Goal: Use online tool/utility: Use online tool/utility

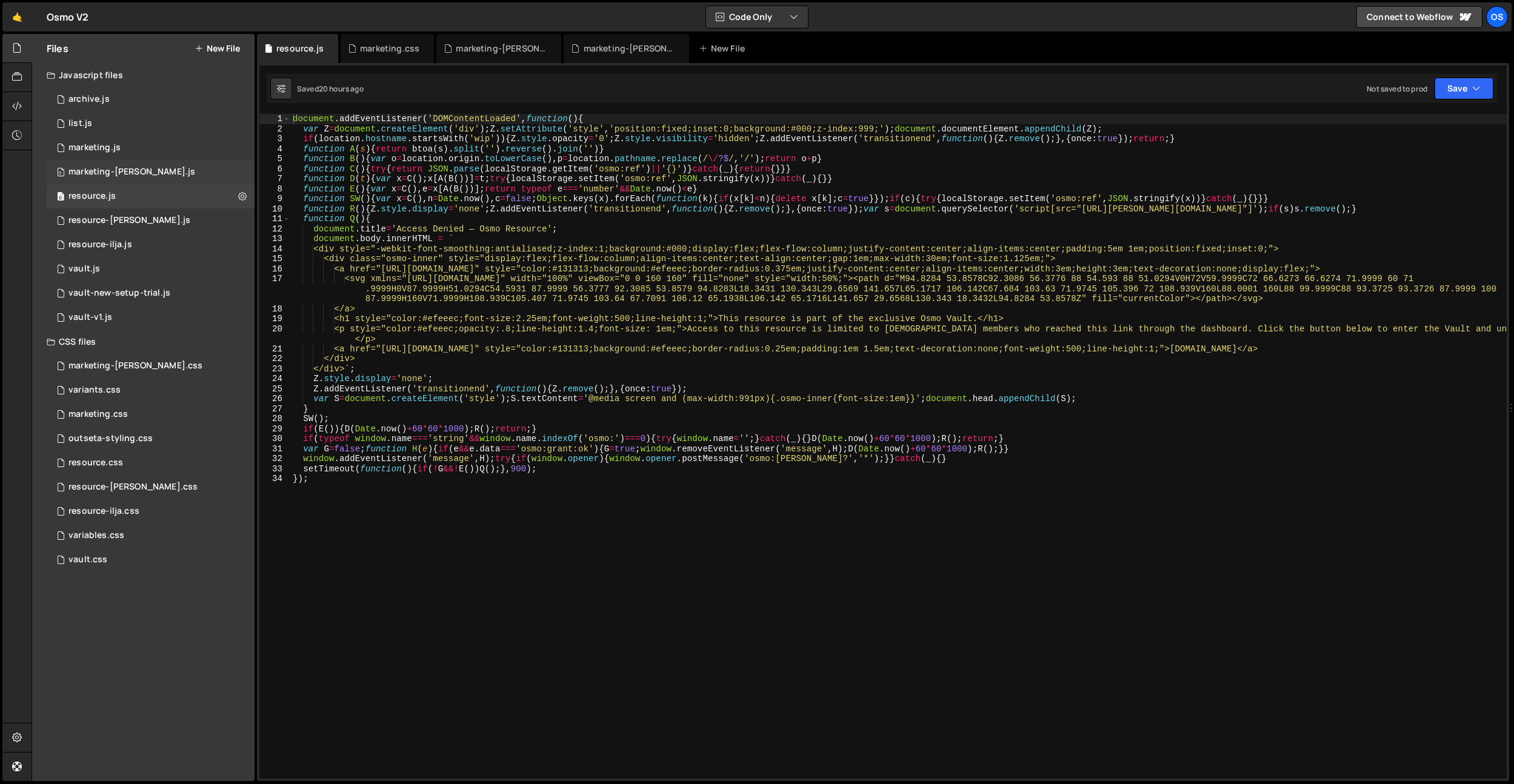
click at [122, 163] on div "0 marketing-[PERSON_NAME].js 0" at bounding box center [150, 172] width 208 height 24
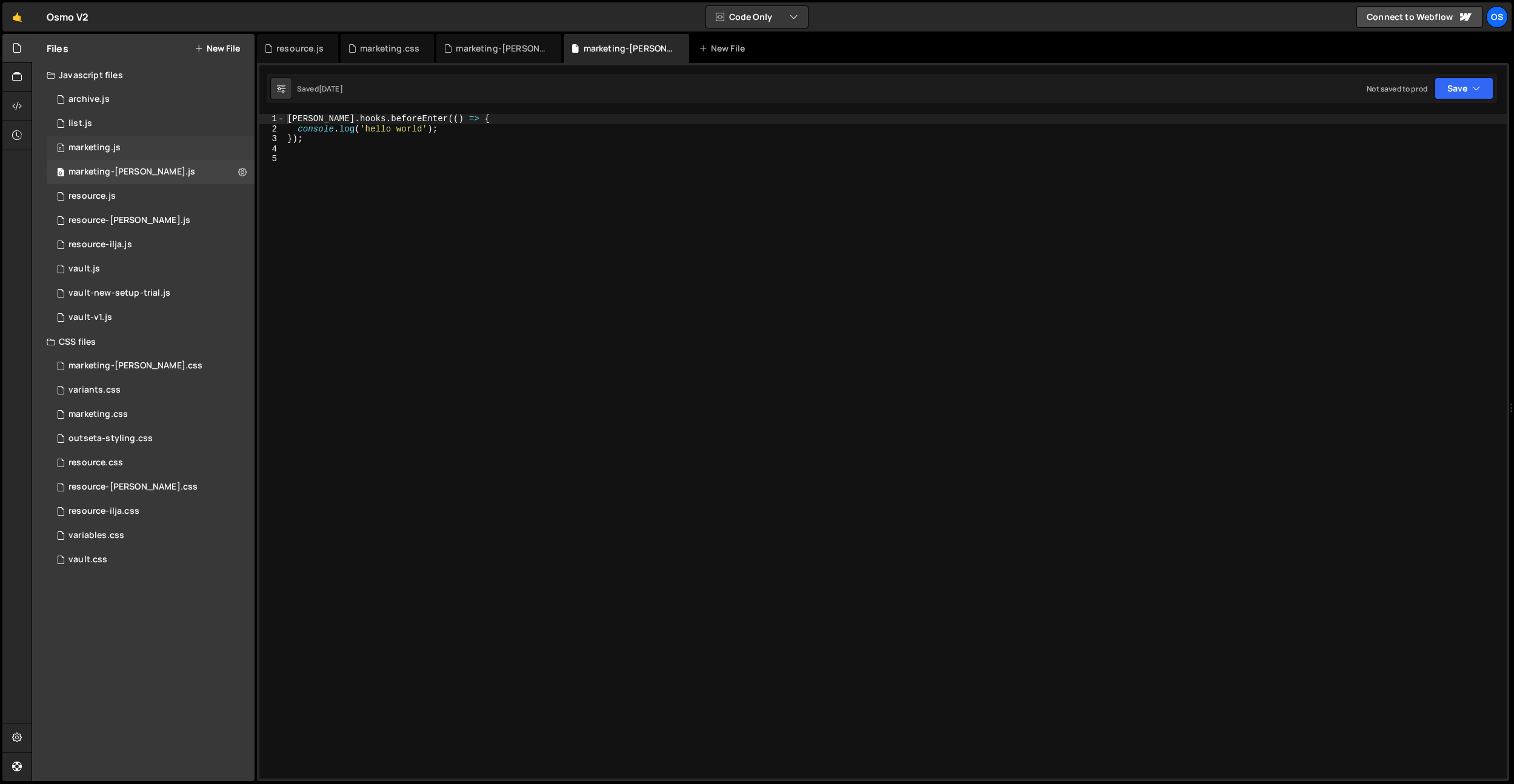
click at [122, 149] on div "0 marketing.js 0" at bounding box center [150, 148] width 208 height 24
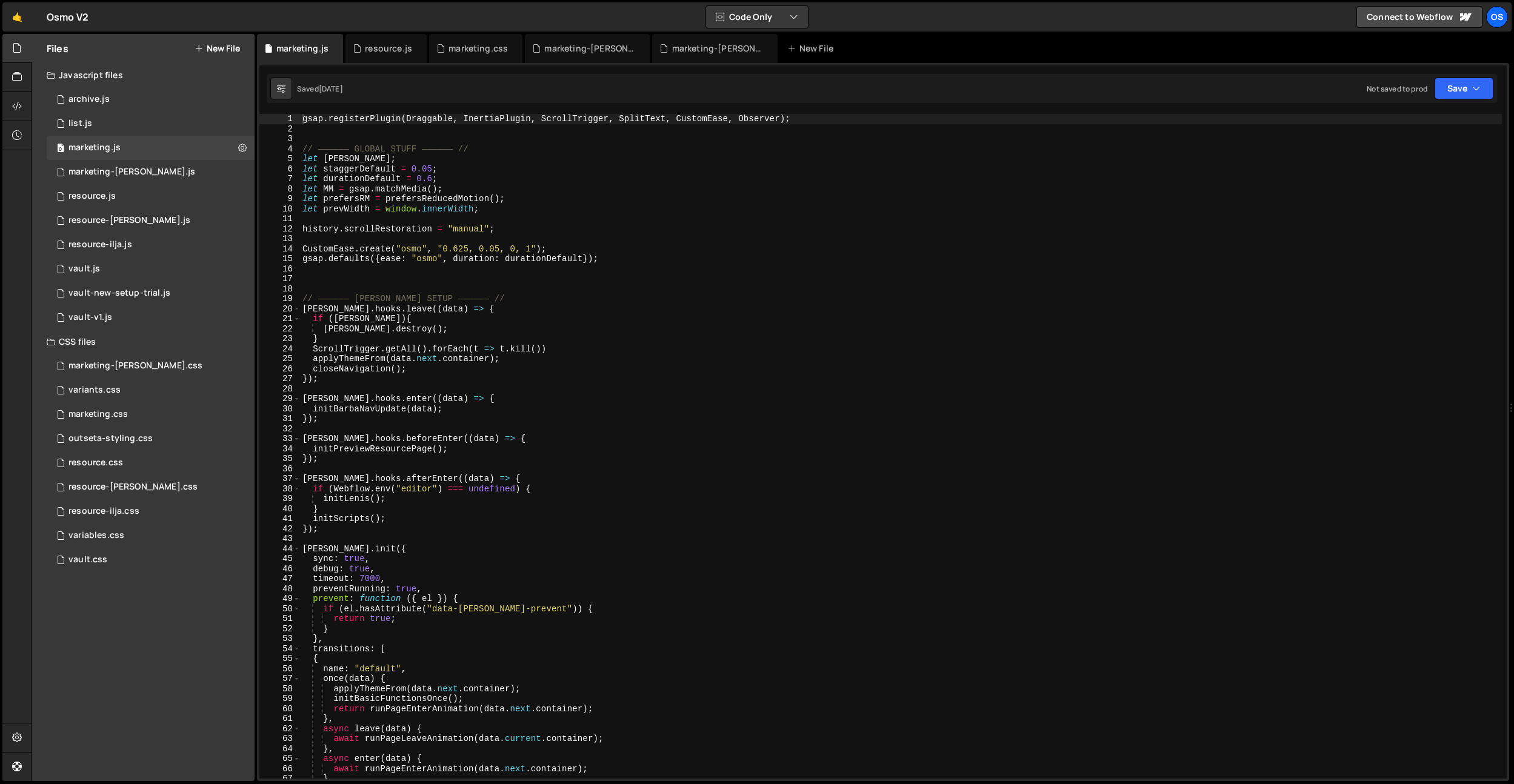
type textarea "ScrollTrigger.getAll().forEach(t => t.kill())"
click at [414, 350] on div "gsap . registerPlugin ( Draggable , InertiaPlugin , ScrollTrigger , SplitText ,…" at bounding box center [901, 456] width 1203 height 685
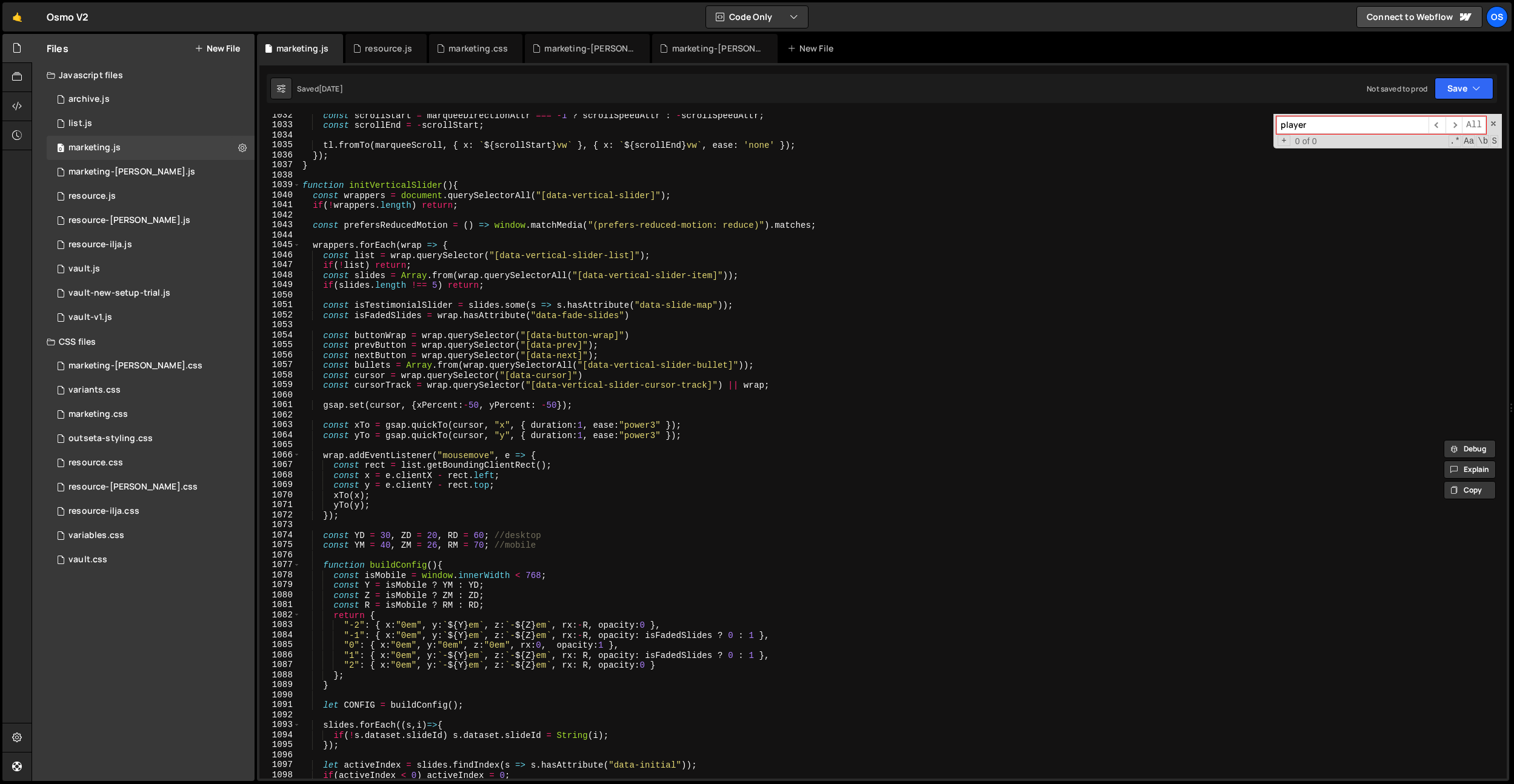
scroll to position [7704, 0]
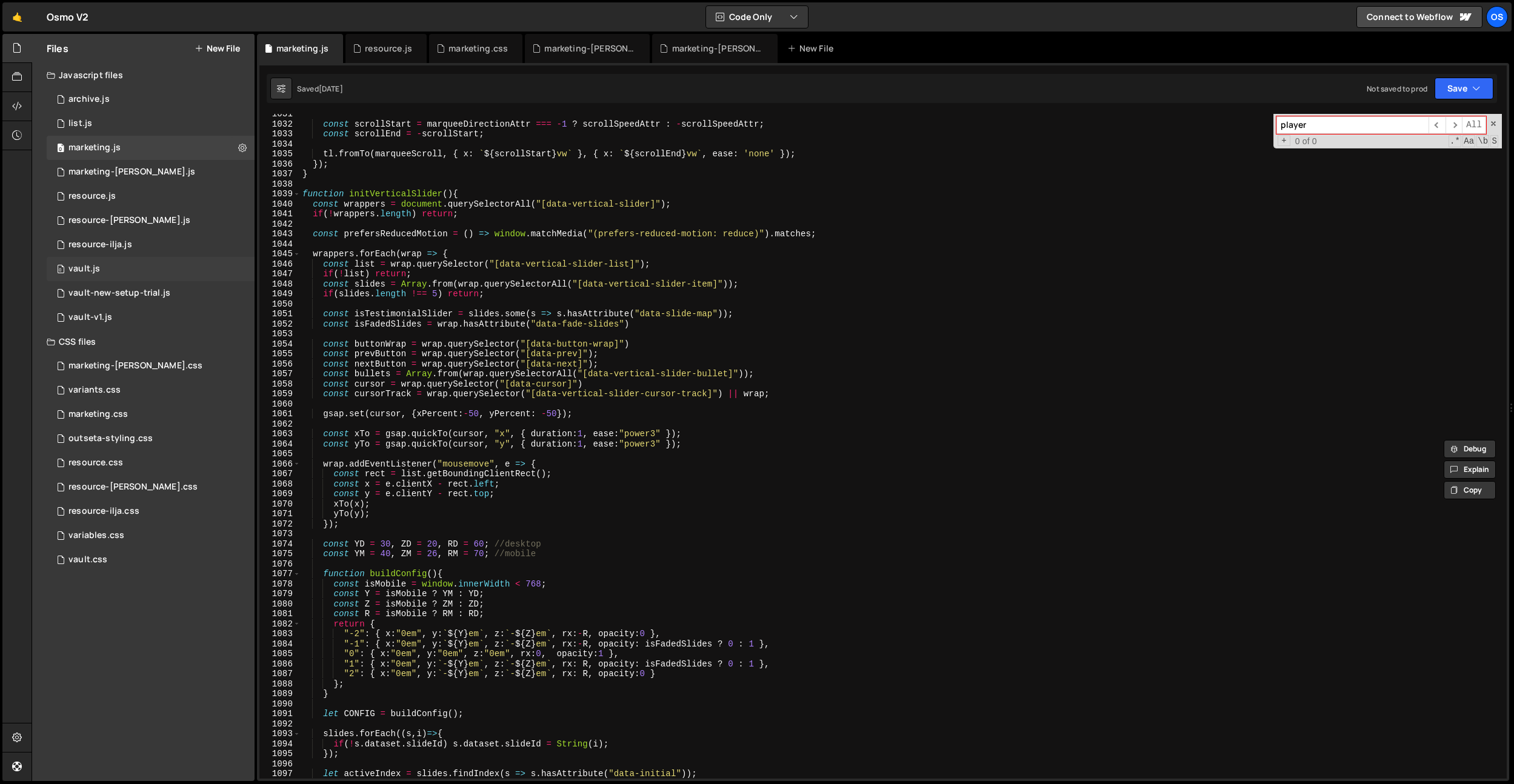
type input "player"
click at [108, 268] on div "0 vault.js 0" at bounding box center [150, 269] width 208 height 24
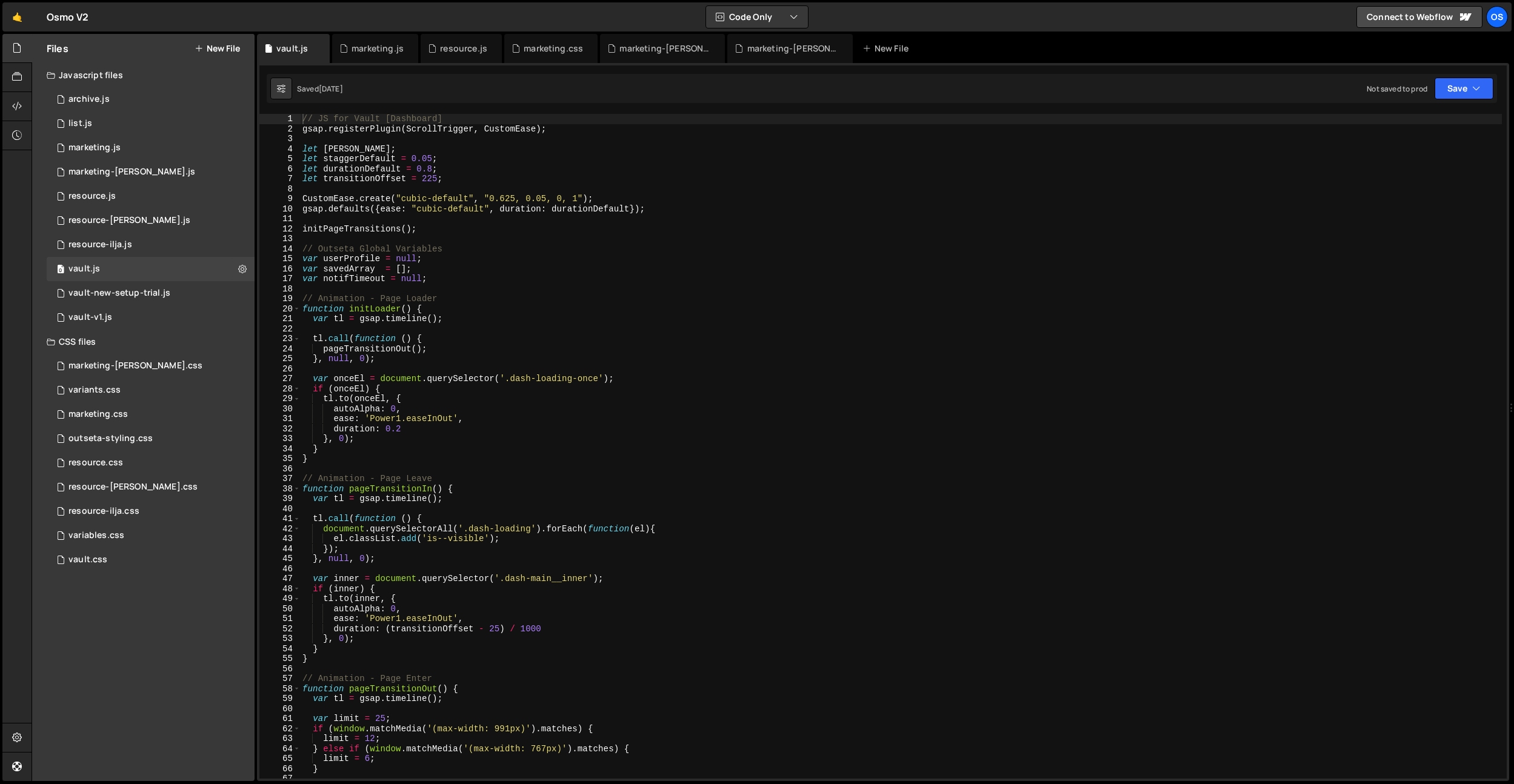
type textarea "let durationDefault = 0.8;"
click at [1250, 166] on div "// JS for Vault [Dashboard] gsap . registerPlugin ( ScrollTrigger , CustomEase …" at bounding box center [901, 456] width 1203 height 685
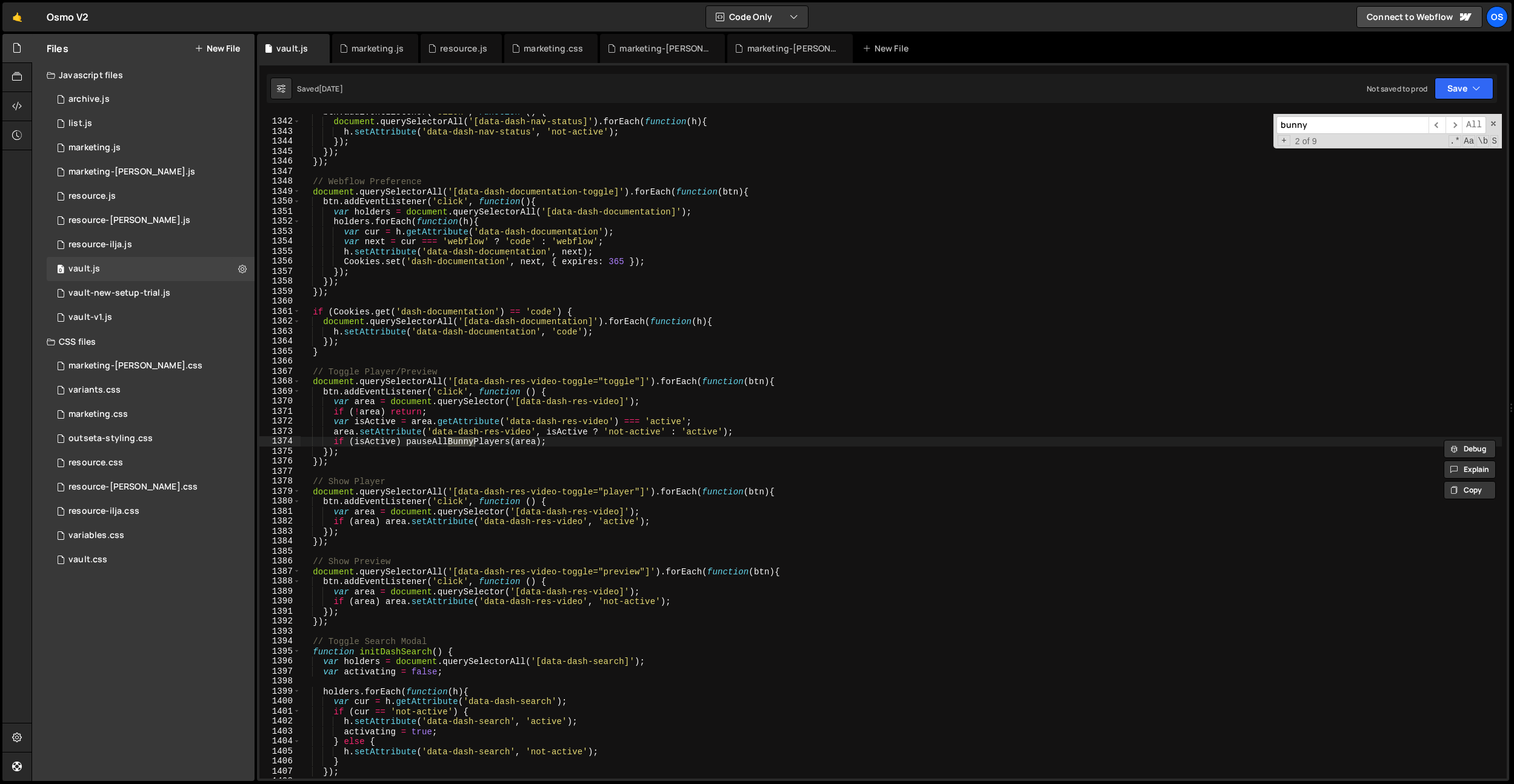
scroll to position [12849, 0]
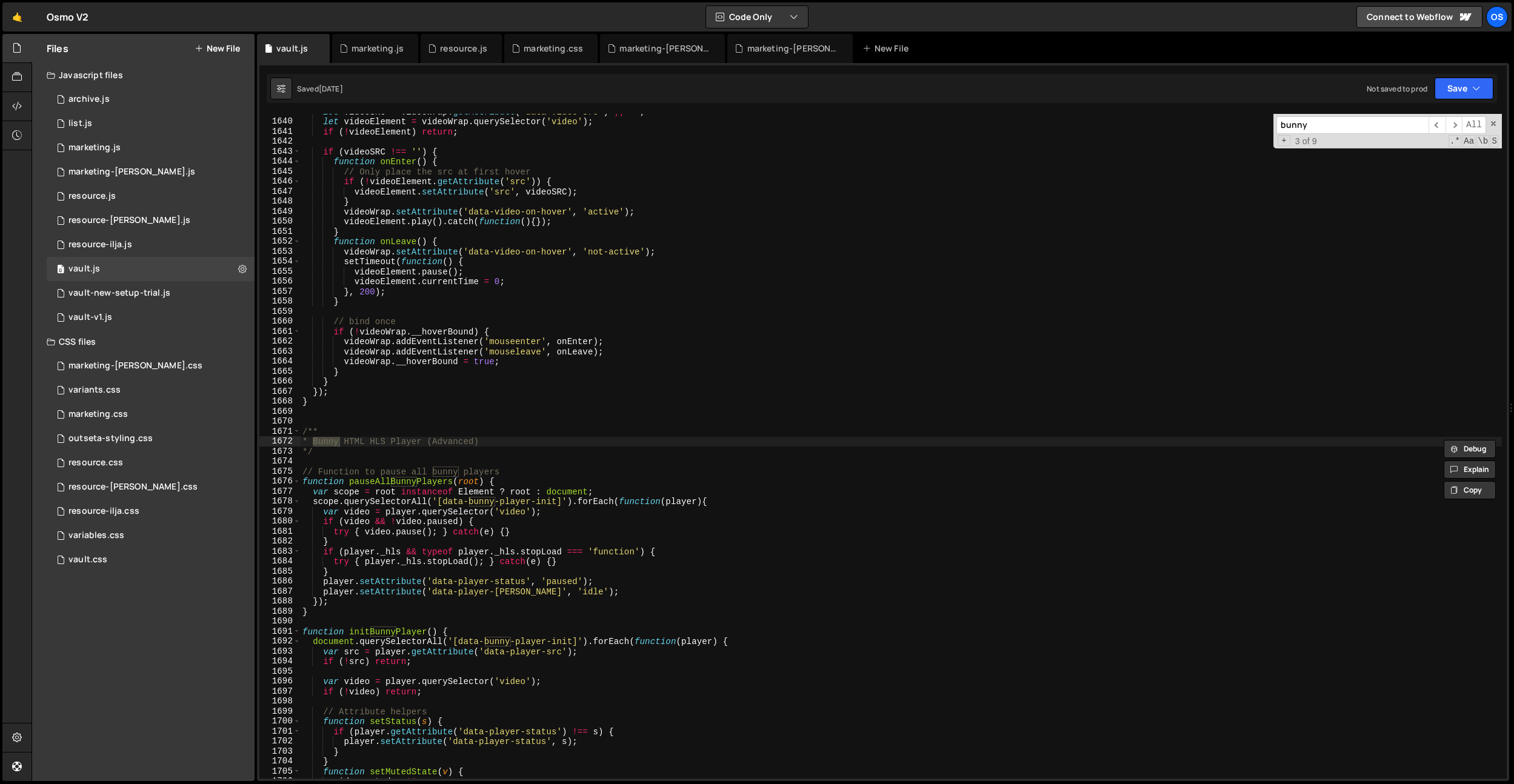
type input "bunny"
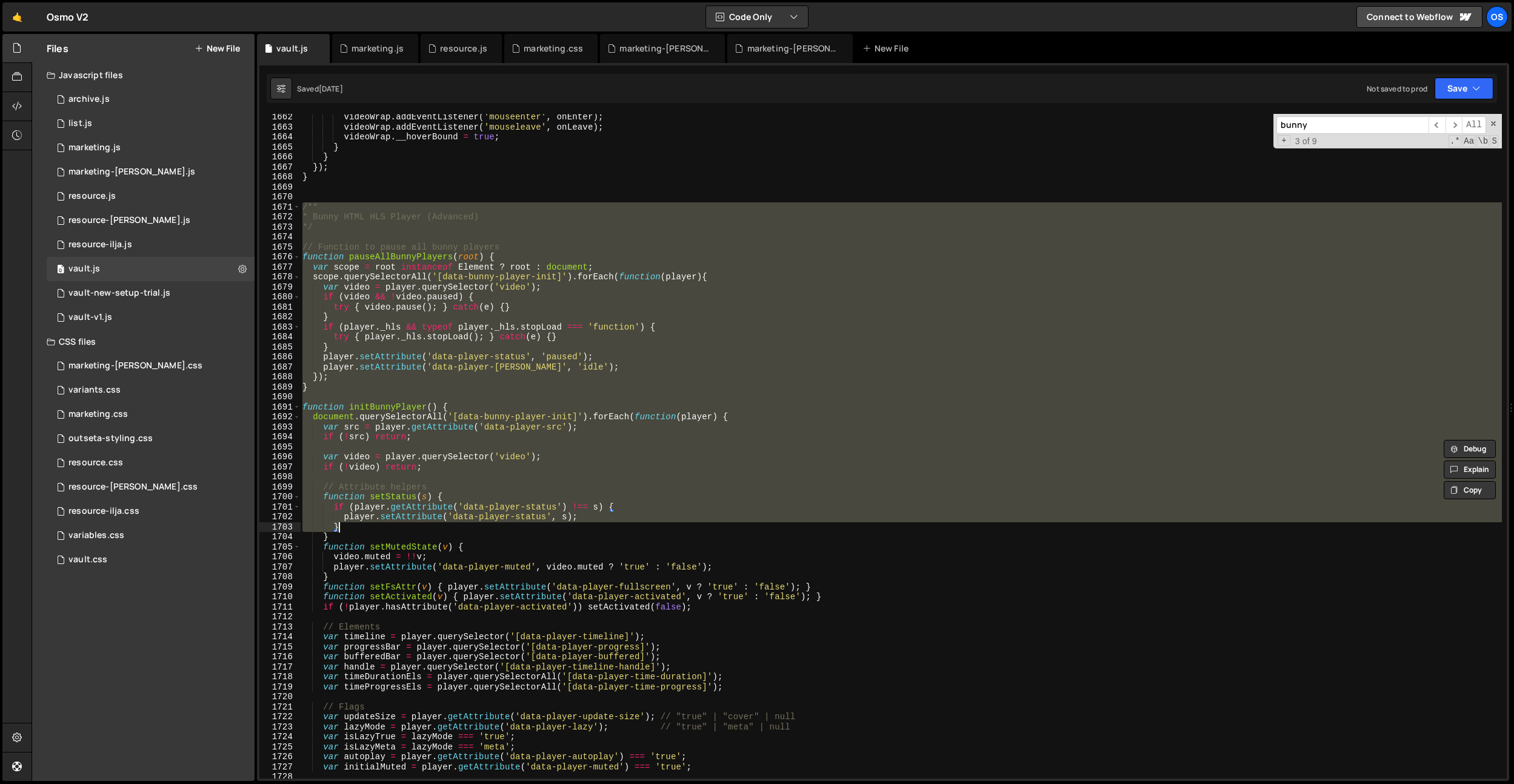
scroll to position [13024, 0]
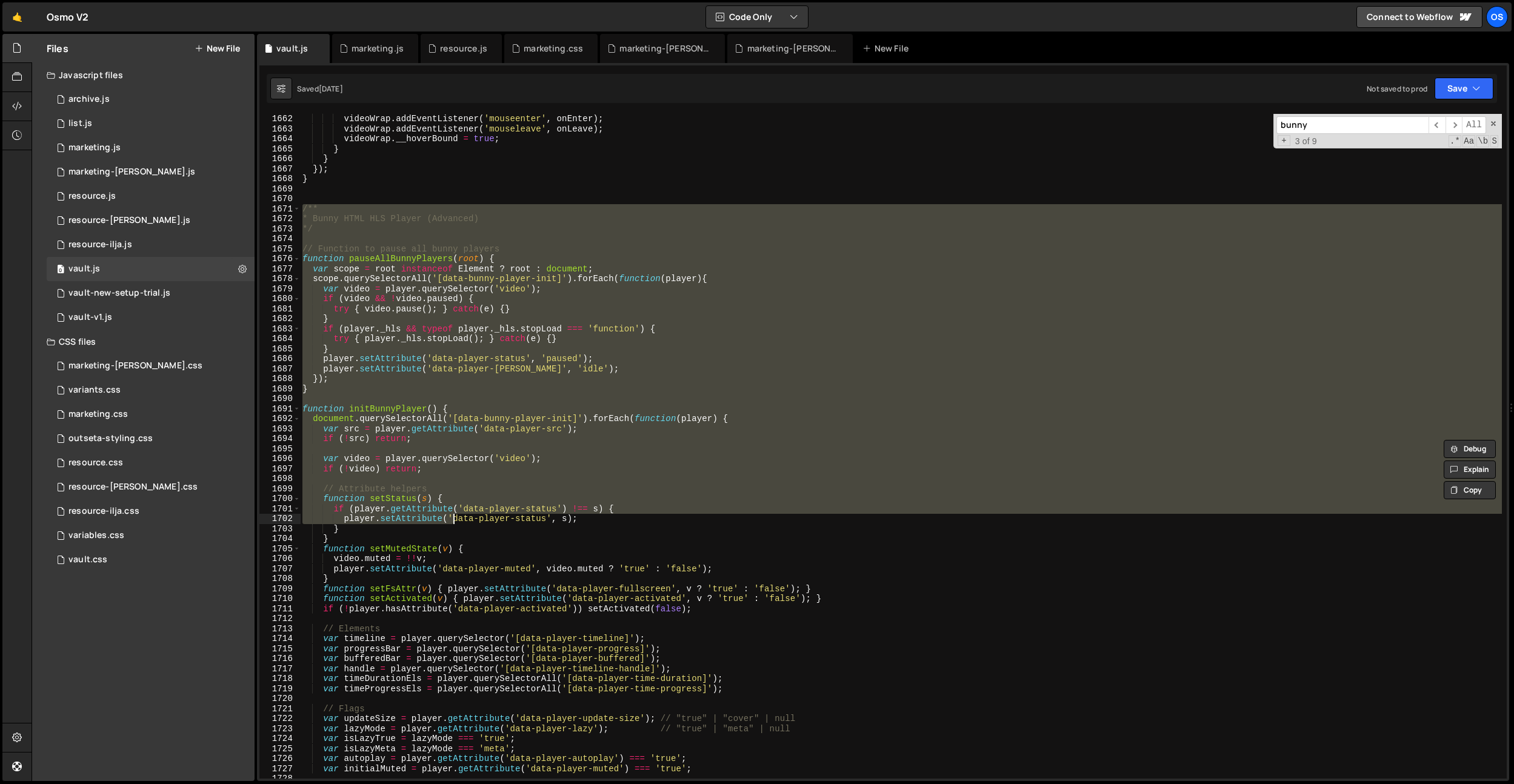
drag, startPoint x: 303, startPoint y: 432, endPoint x: 453, endPoint y: 524, distance: 176.0
click at [454, 518] on div "videoWrap . addEventListener ( 'mouseenter' , onEnter ) ; videoWrap . addEventL…" at bounding box center [901, 456] width 1203 height 685
click at [324, 412] on div "videoWrap . addEventListener ( 'mouseenter' , onEnter ) ; videoWrap . addEventL…" at bounding box center [901, 446] width 1203 height 665
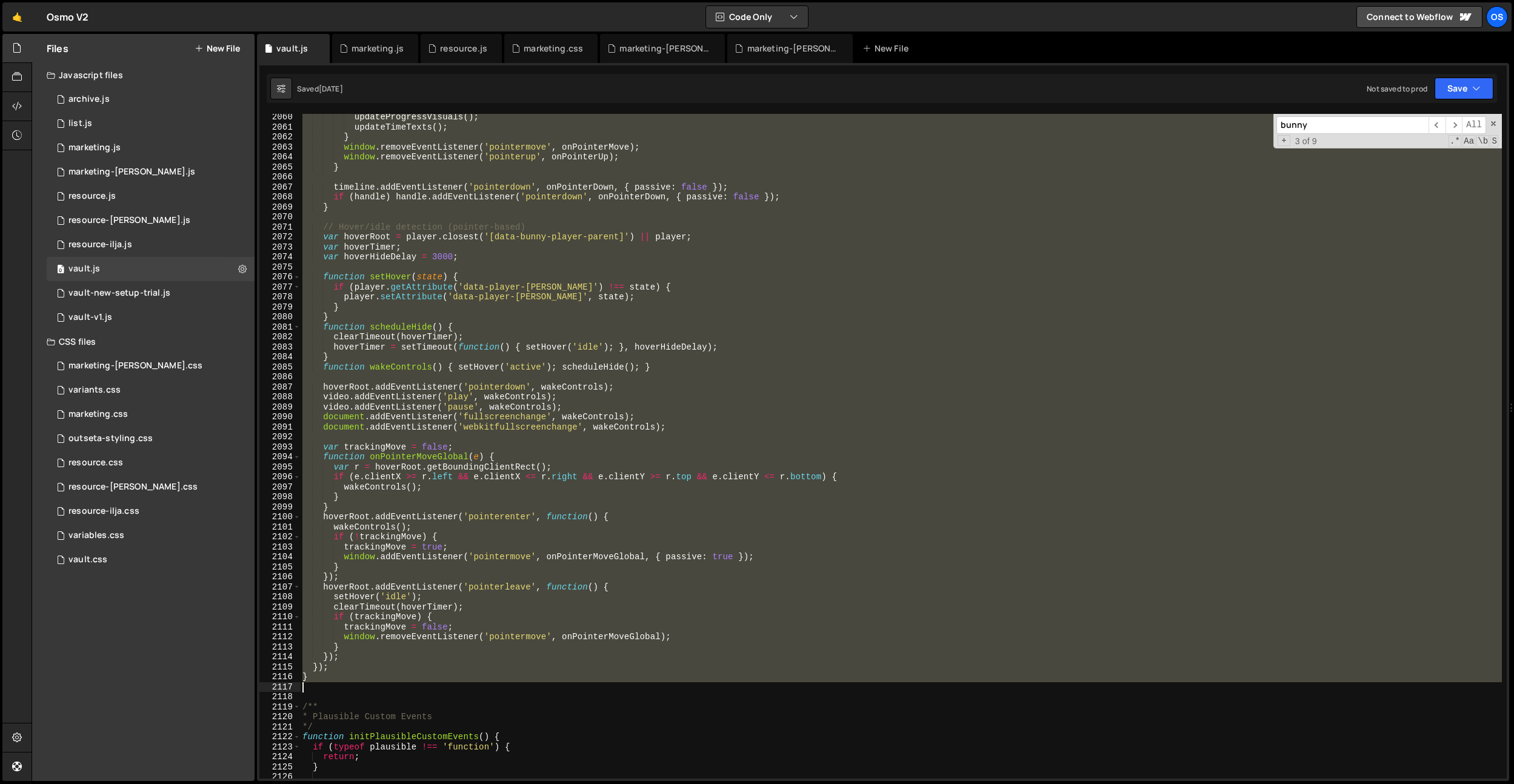
scroll to position [16138, 0]
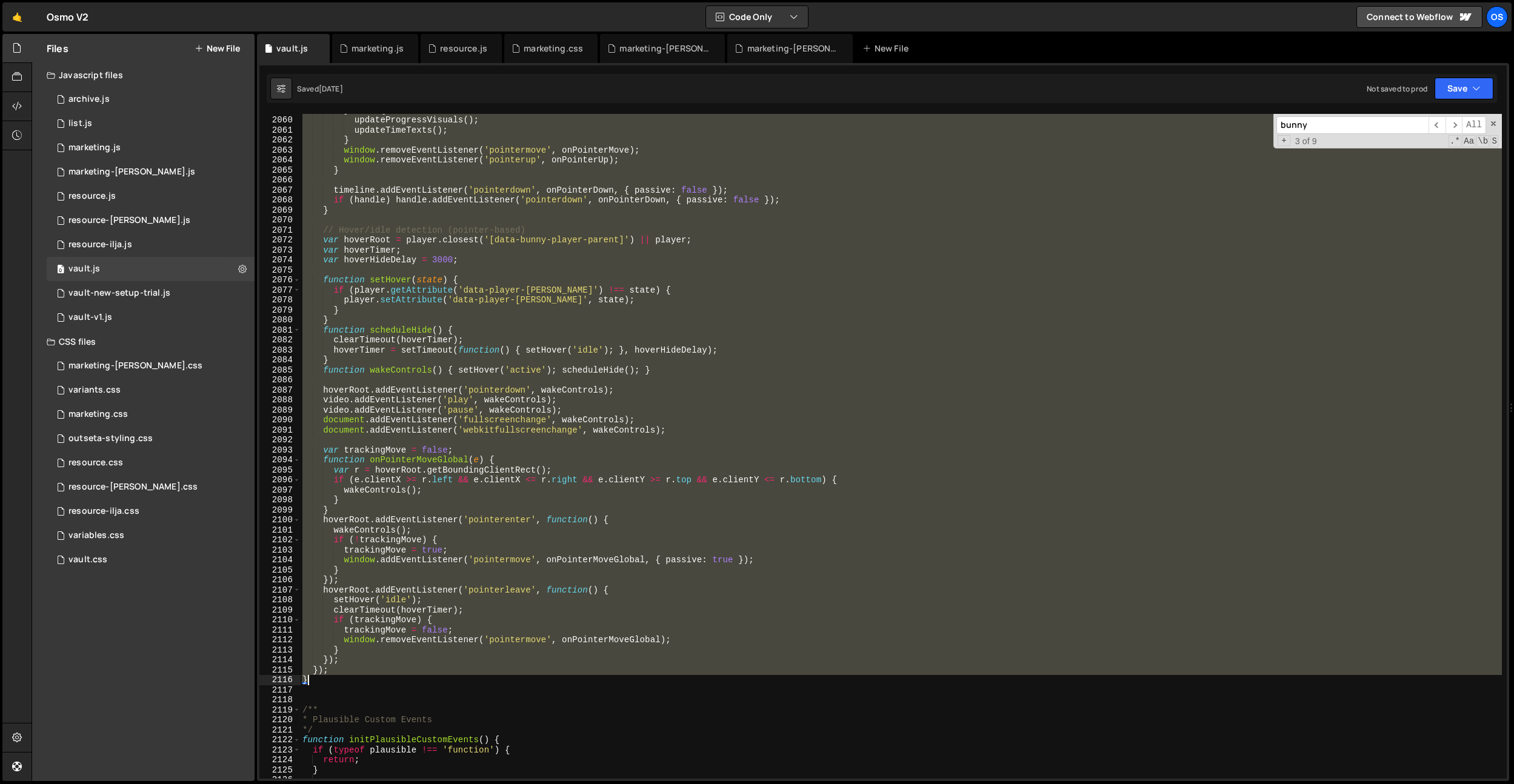
drag, startPoint x: 303, startPoint y: 410, endPoint x: 362, endPoint y: 682, distance: 278.3
click at [362, 682] on div "} else { updateProgressVisuals ( ) ; updateTimeTexts ( ) ; } window . removeEve…" at bounding box center [901, 447] width 1203 height 685
type textarea "}); }"
